Goal: Information Seeking & Learning: Learn about a topic

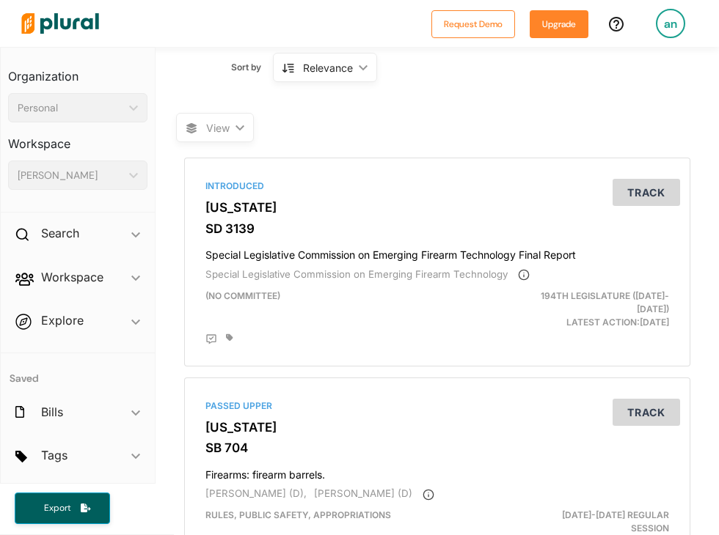
scroll to position [207, 0]
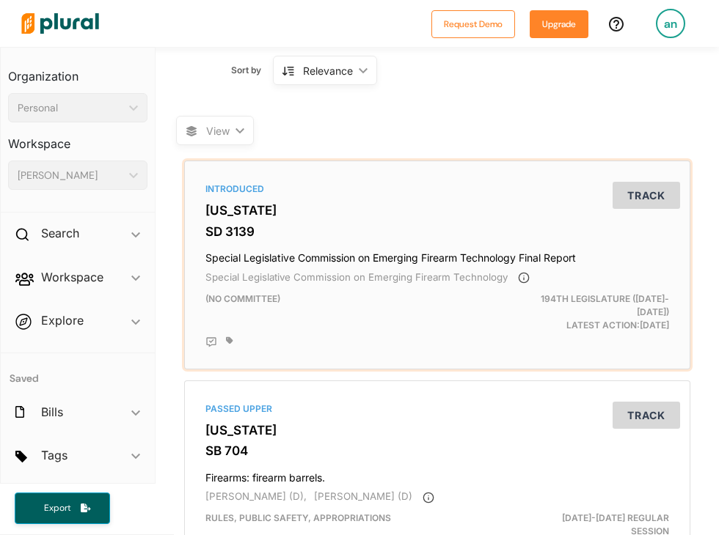
click at [494, 227] on h3 "SD 3139" at bounding box center [436, 231] width 463 height 15
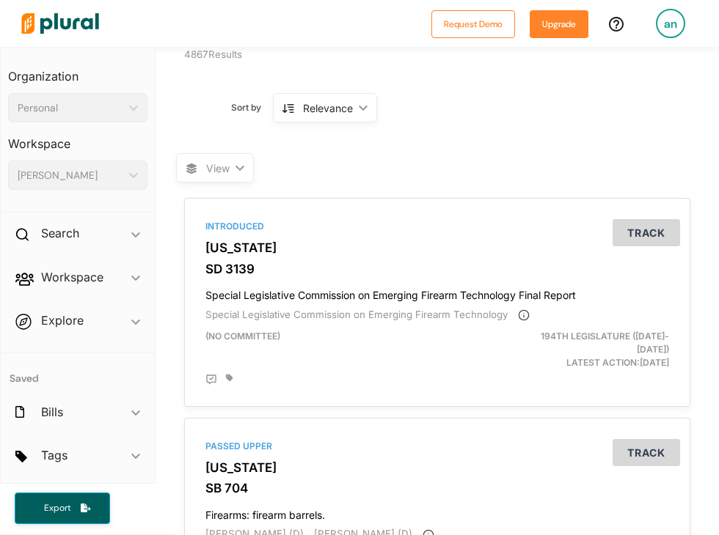
scroll to position [170, 0]
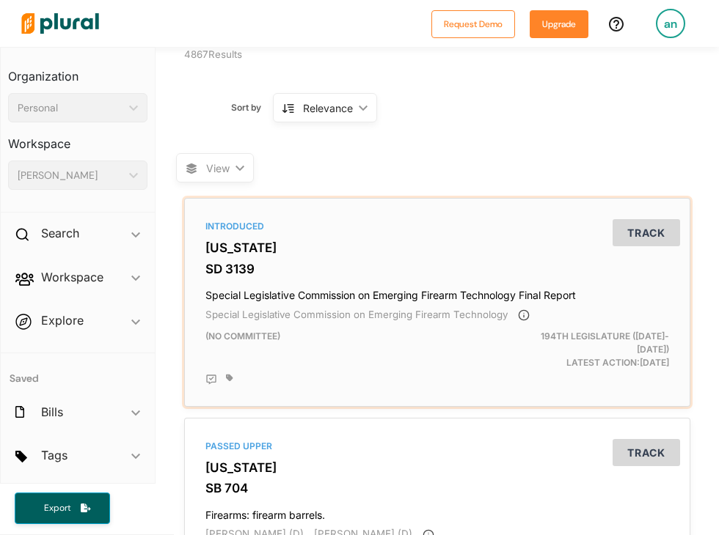
click at [450, 290] on h4 "Special Legislative Commission on Emerging Firearm Technology Final Report" at bounding box center [436, 292] width 463 height 20
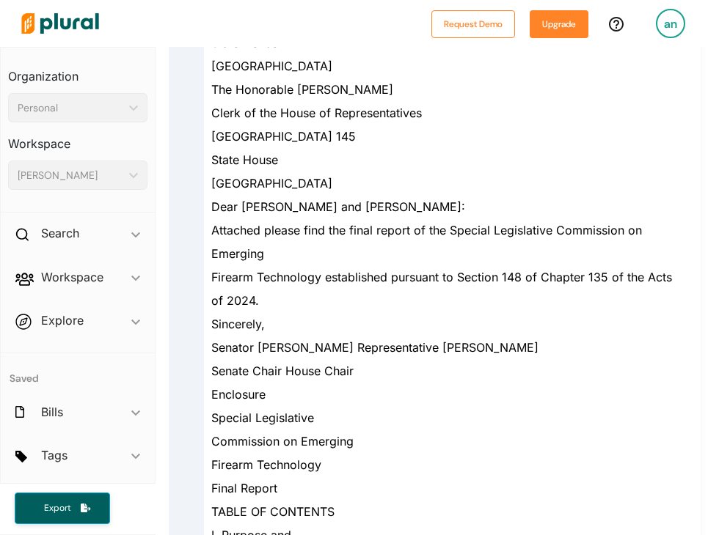
scroll to position [386, 0]
